Goal: Task Accomplishment & Management: Use online tool/utility

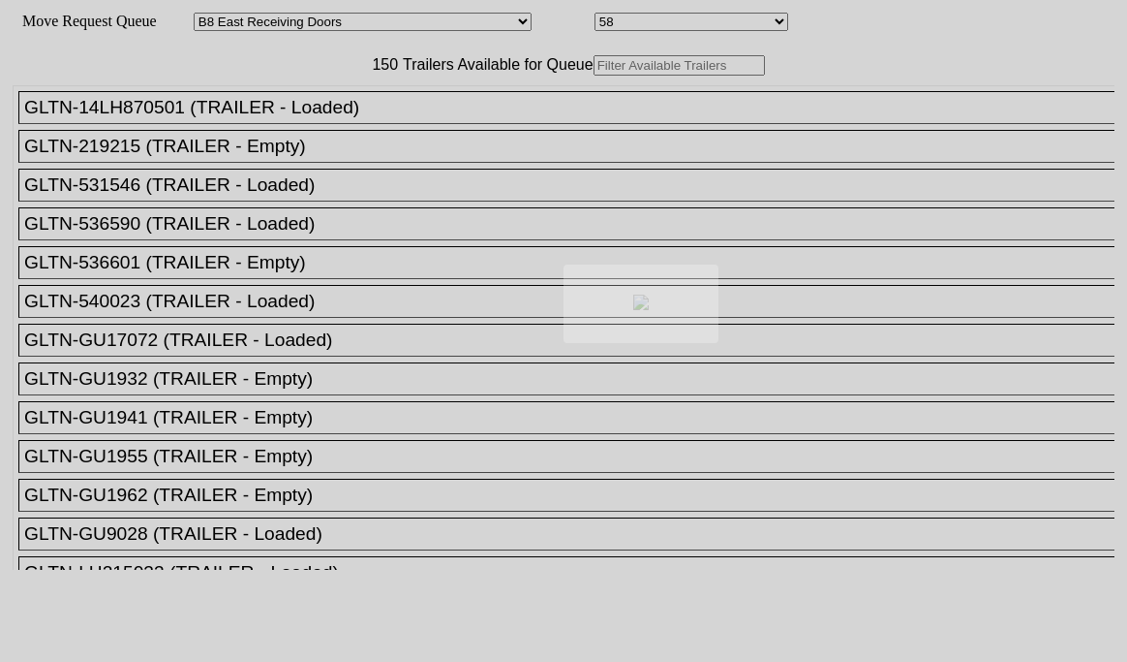
select select "536"
select select "8226"
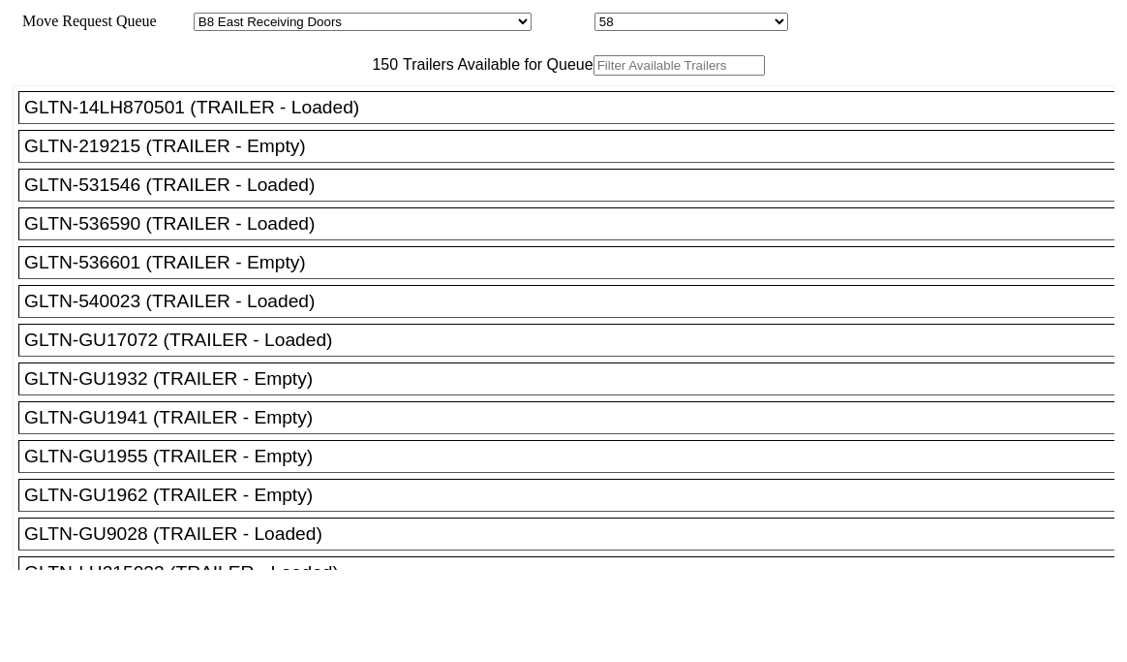
click at [594, 76] on input "text" at bounding box center [679, 65] width 171 height 20
paste input "155185"
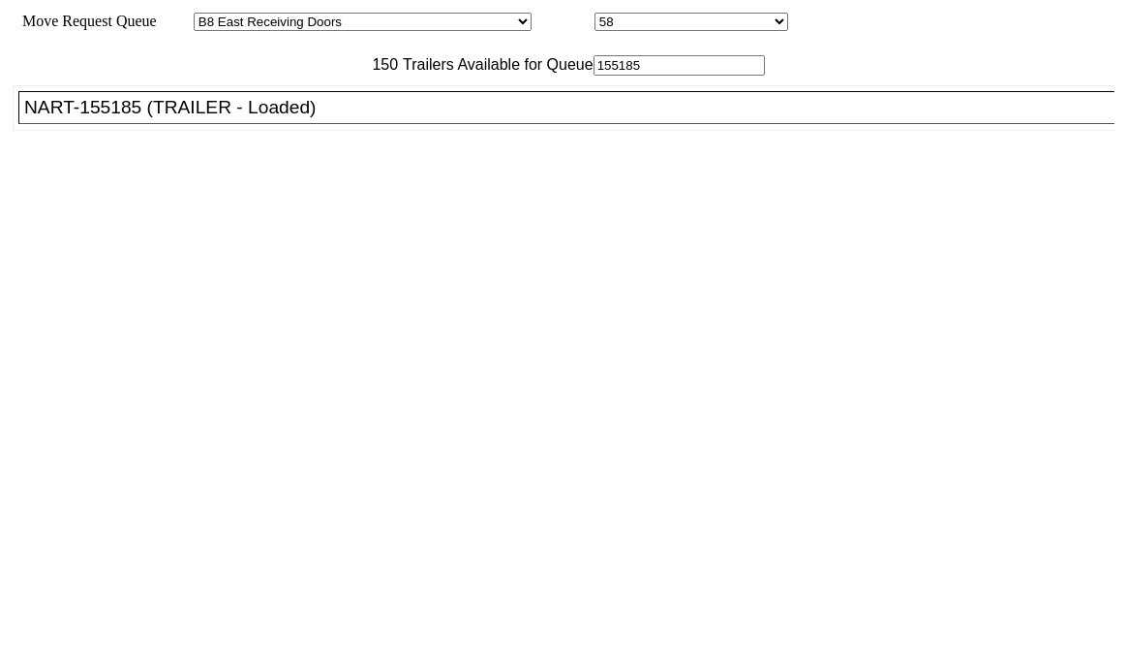
type input "155185"
click at [257, 118] on div "NART-155185 (TRAILER - Loaded)" at bounding box center [575, 107] width 1102 height 21
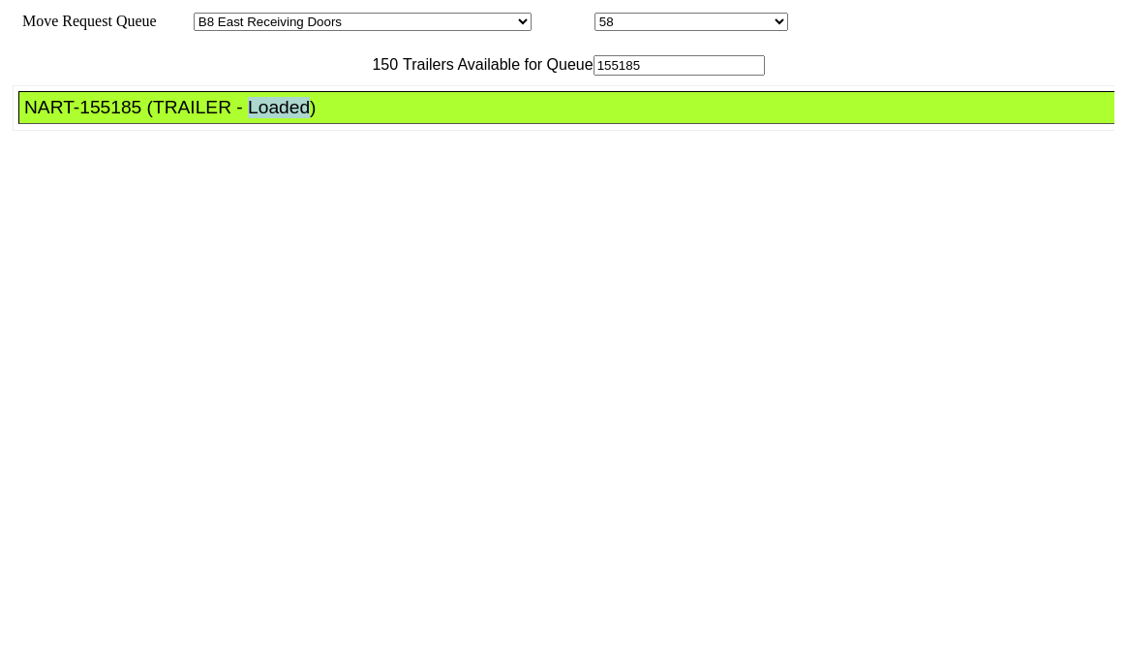
click at [257, 118] on div "NART-155185 (TRAILER - Loaded)" at bounding box center [575, 107] width 1102 height 21
